Goal: Answer question/provide support: Share knowledge or assist other users

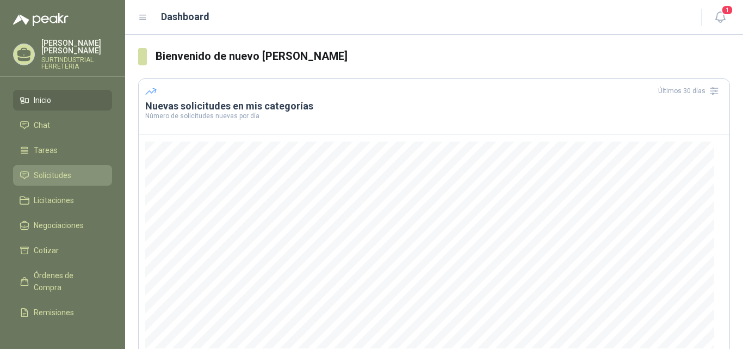
click at [35, 172] on span "Solicitudes" at bounding box center [53, 175] width 38 height 12
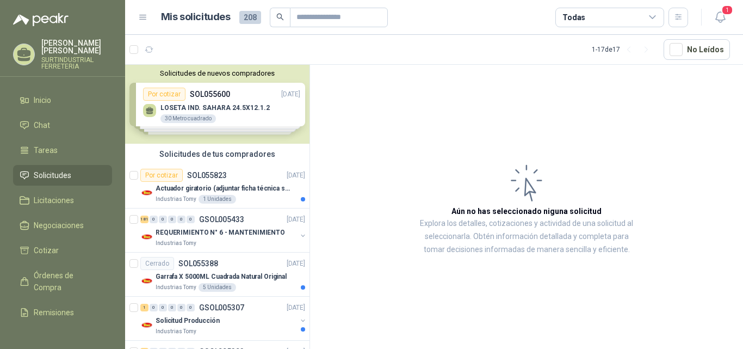
click at [176, 92] on div "Solicitudes de nuevos compradores Por cotizar SOL055600 [DATE] LOSETA IND. SAHA…" at bounding box center [217, 104] width 184 height 79
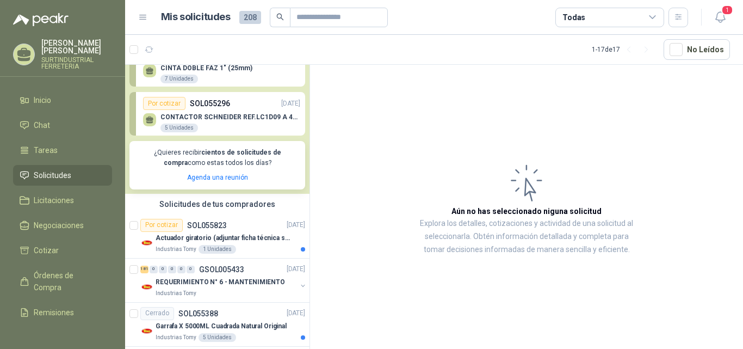
scroll to position [139, 0]
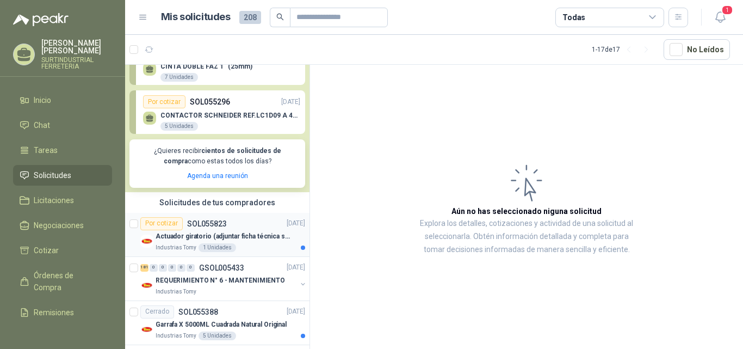
click at [162, 223] on div "Por cotizar" at bounding box center [161, 223] width 42 height 13
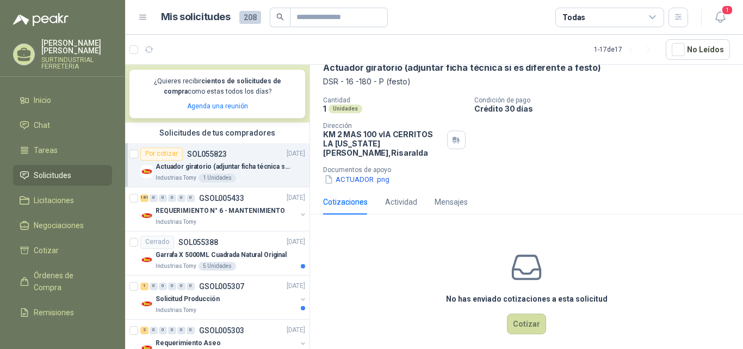
scroll to position [229, 0]
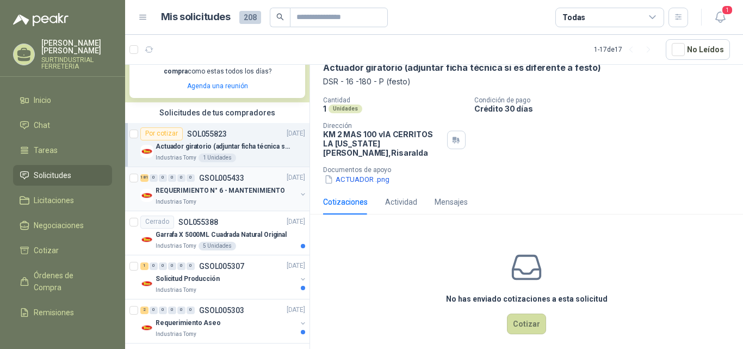
click at [299, 190] on button "button" at bounding box center [303, 194] width 9 height 9
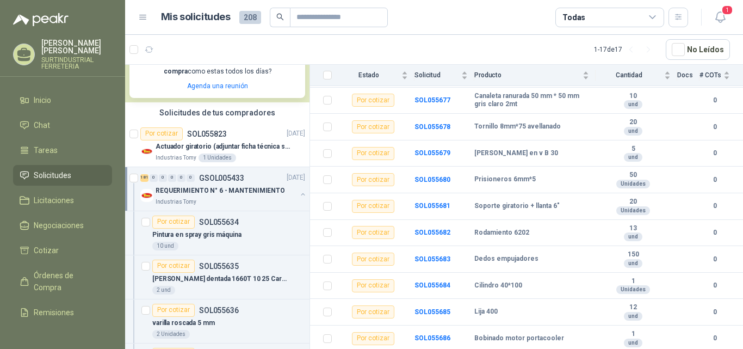
scroll to position [1267, 0]
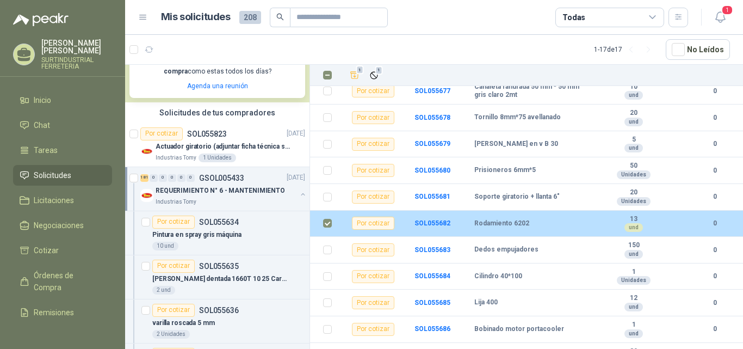
click at [369, 217] on div "Por cotizar" at bounding box center [373, 223] width 42 height 13
click at [708, 218] on b "0" at bounding box center [715, 223] width 30 height 10
click at [687, 218] on td at bounding box center [689, 224] width 22 height 27
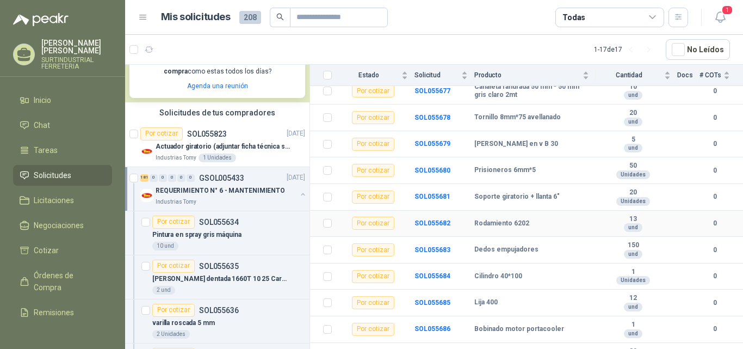
click at [368, 217] on div "Por cotizar" at bounding box center [373, 223] width 42 height 13
click at [445, 219] on b "SOL055682" at bounding box center [433, 223] width 36 height 8
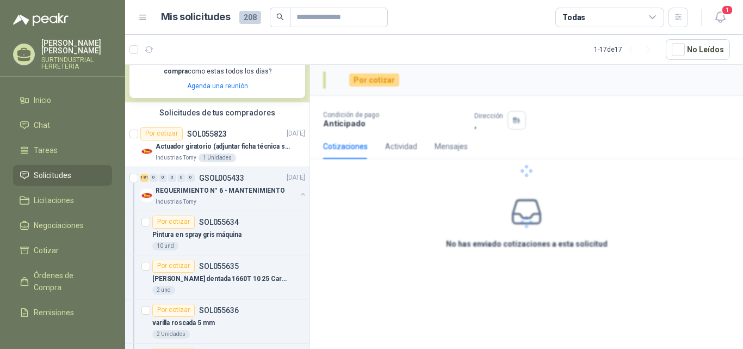
click at [705, 213] on div at bounding box center [526, 171] width 433 height 212
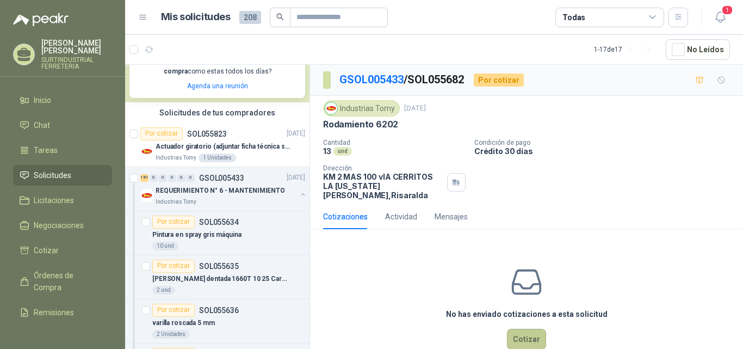
click at [524, 329] on button "Cotizar" at bounding box center [526, 339] width 39 height 21
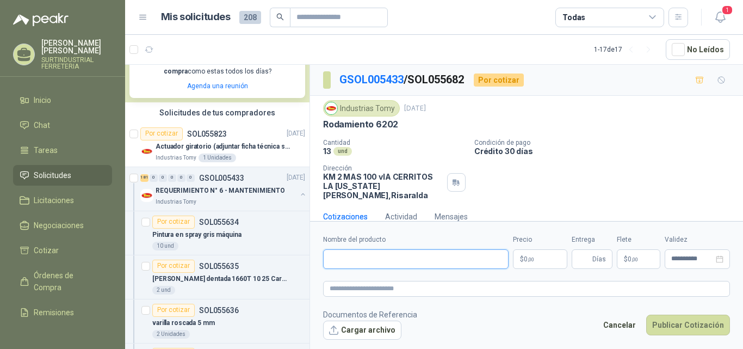
click at [369, 262] on input "Nombre del producto" at bounding box center [416, 259] width 186 height 20
type input "*"
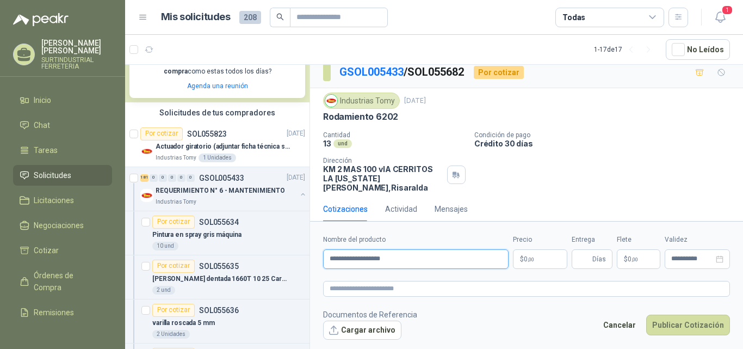
type input "**********"
click at [545, 258] on p "$ 0 ,00" at bounding box center [540, 259] width 54 height 20
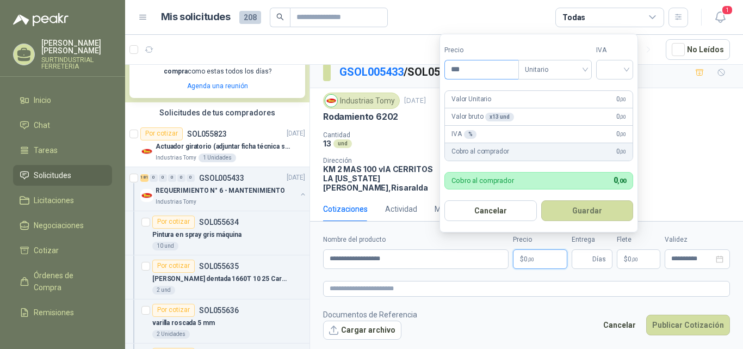
click at [485, 72] on input "***" at bounding box center [481, 69] width 73 height 18
click at [579, 72] on span "Unitario" at bounding box center [555, 69] width 60 height 16
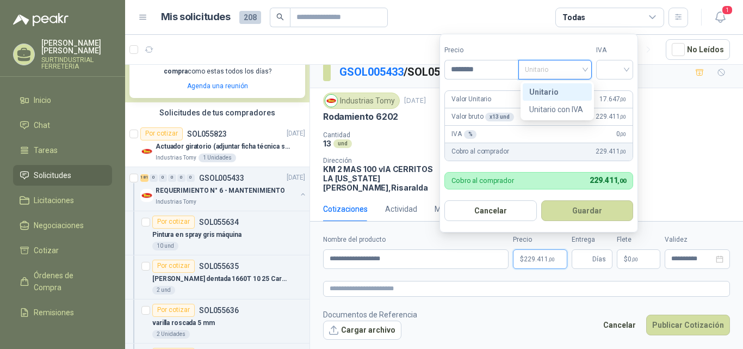
click at [551, 91] on div "Unitario" at bounding box center [557, 92] width 56 height 12
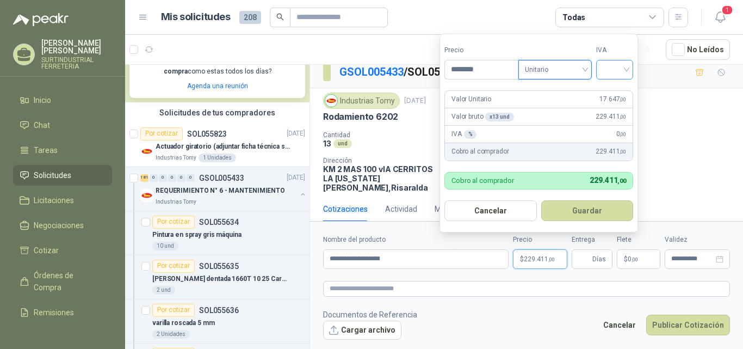
click at [626, 66] on input "search" at bounding box center [615, 68] width 24 height 16
click at [615, 91] on div "19%" at bounding box center [617, 92] width 20 height 12
click at [514, 71] on input "********" at bounding box center [483, 69] width 76 height 18
type input "*"
click at [586, 73] on span "Unitario" at bounding box center [557, 69] width 60 height 16
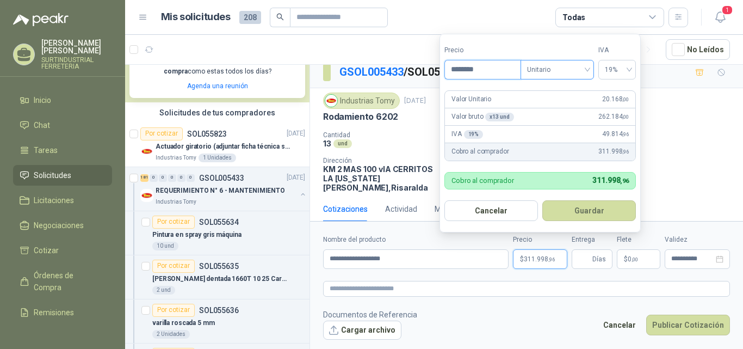
type input "********"
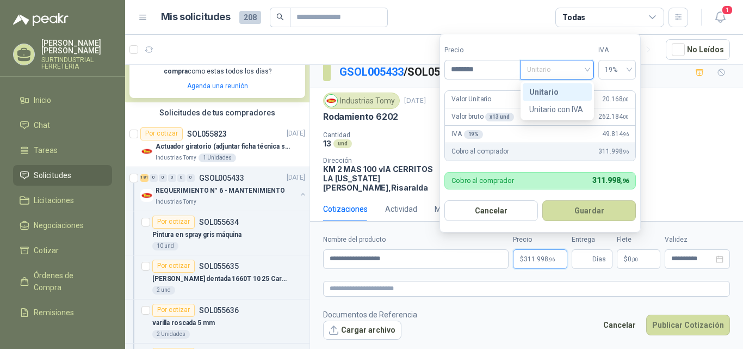
click at [566, 90] on div "Unitario" at bounding box center [557, 92] width 56 height 12
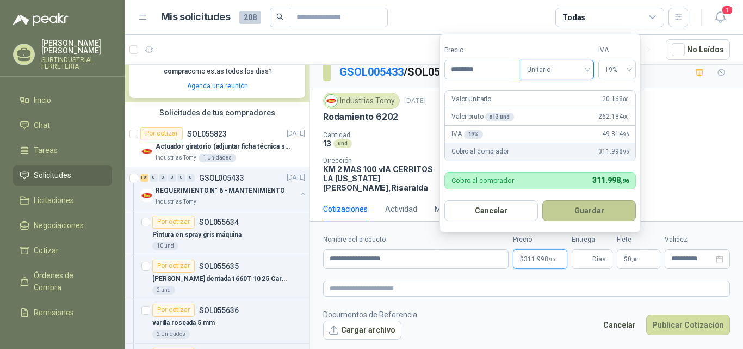
click at [587, 212] on button "Guardar" at bounding box center [589, 210] width 94 height 21
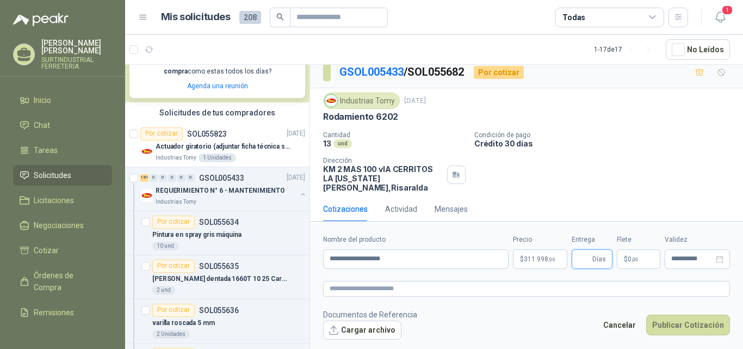
click at [581, 264] on input "Entrega" at bounding box center [584, 259] width 12 height 18
type input "*"
click at [638, 259] on span ",00" at bounding box center [635, 259] width 7 height 6
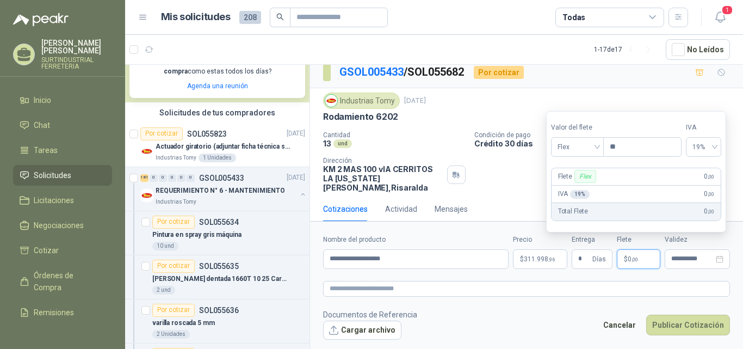
type input "*"
type input "***"
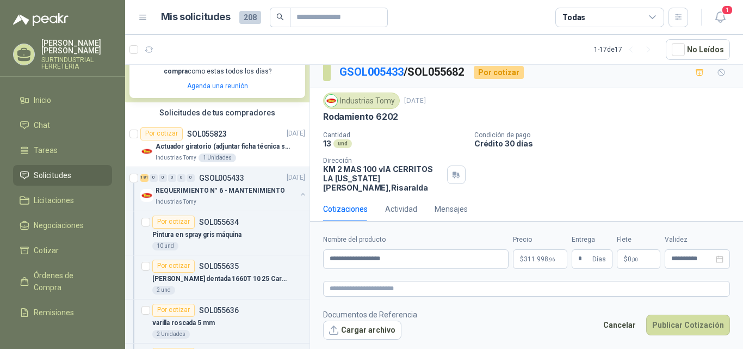
click at [622, 80] on div "GSOL005433 / SOL055682 Por cotizar" at bounding box center [526, 72] width 433 height 31
click at [621, 323] on button "Cancelar" at bounding box center [619, 324] width 45 height 21
